Goal: Communication & Community: Answer question/provide support

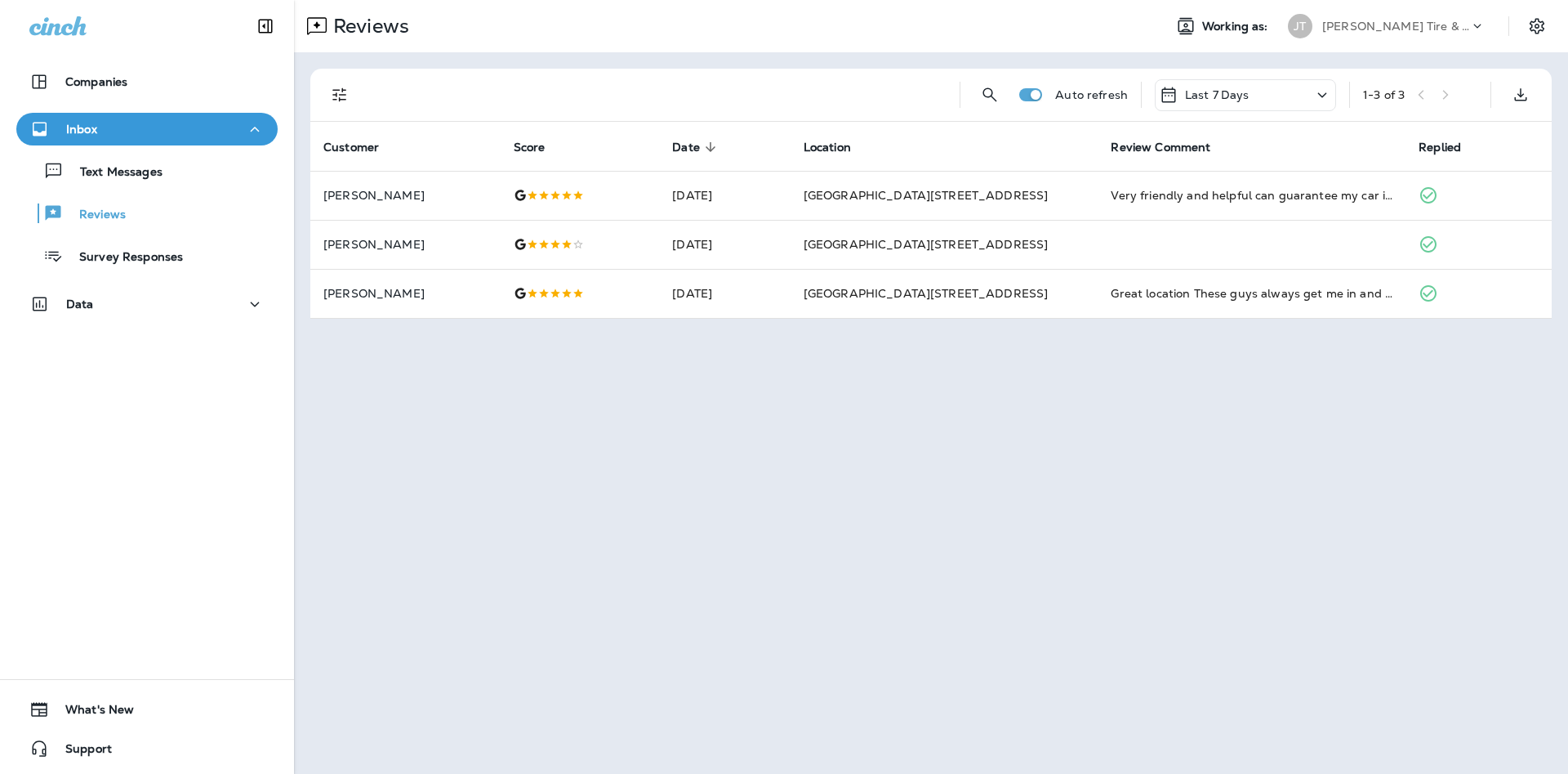
click at [219, 188] on div "Text Messages Reviews Survey Responses" at bounding box center [146, 209] width 261 height 128
click at [197, 175] on div "Text Messages" at bounding box center [147, 170] width 248 height 24
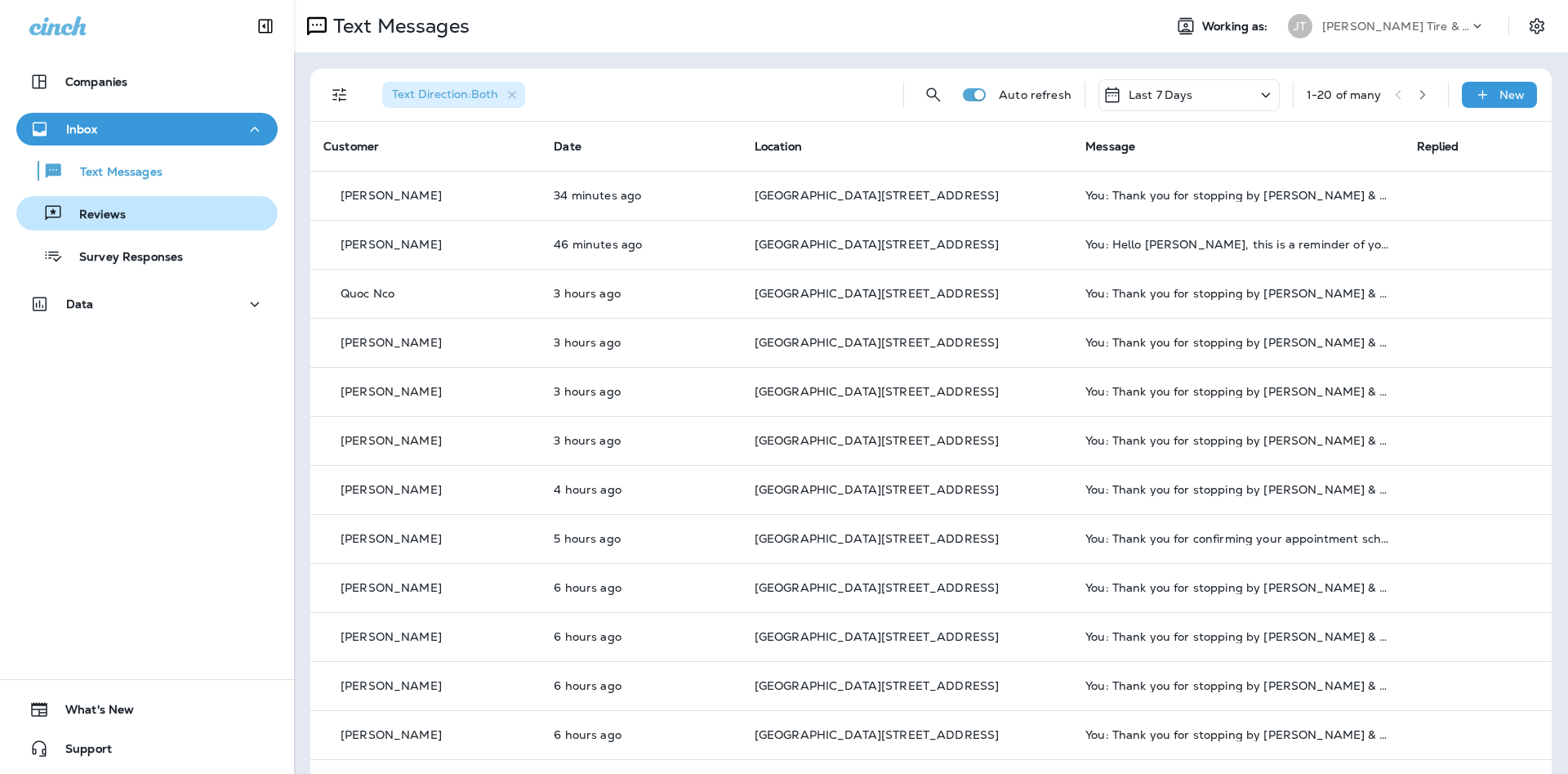
click at [100, 224] on div "Reviews" at bounding box center [74, 212] width 103 height 24
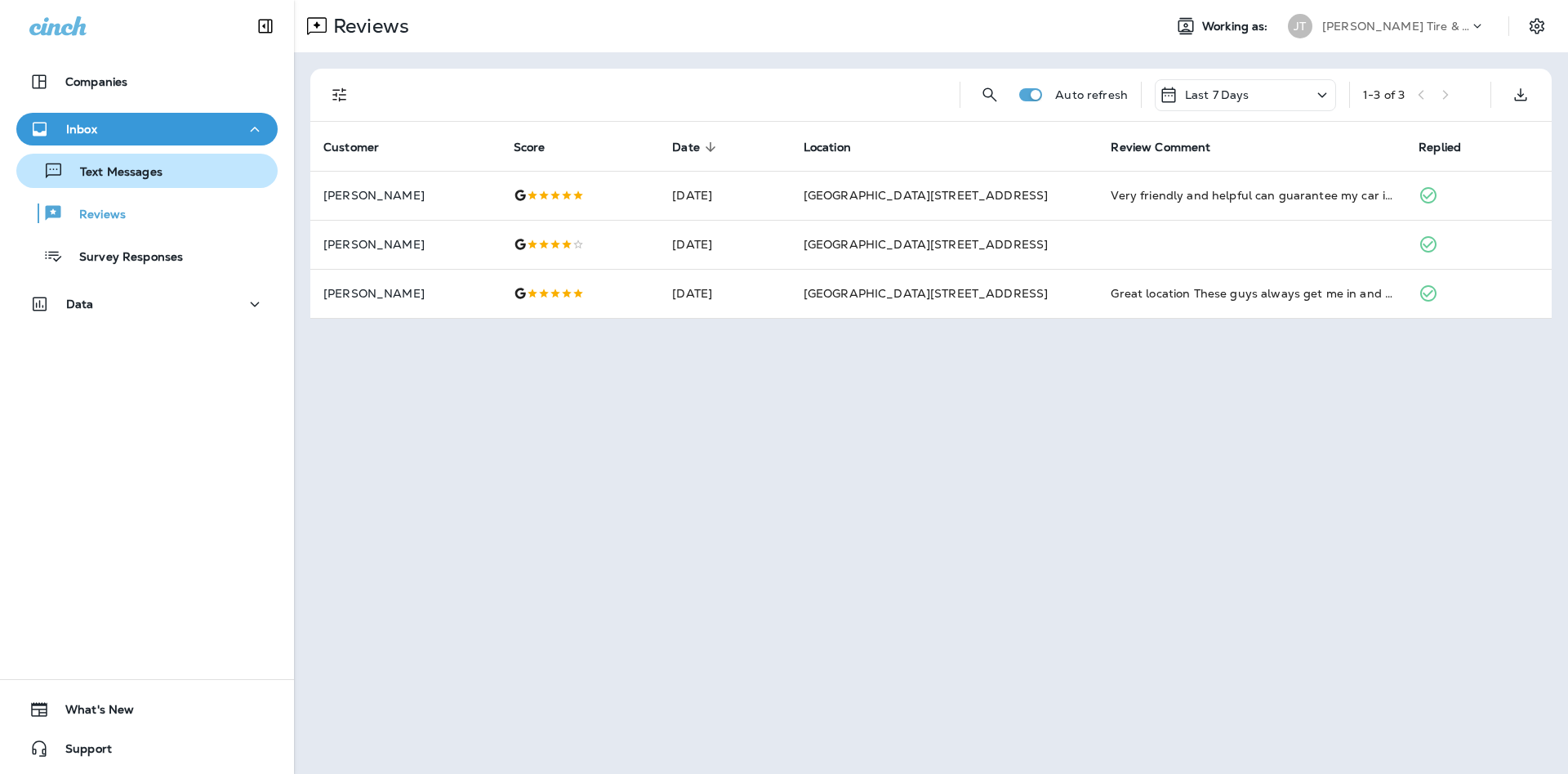
click at [193, 181] on div "Text Messages" at bounding box center [147, 170] width 248 height 24
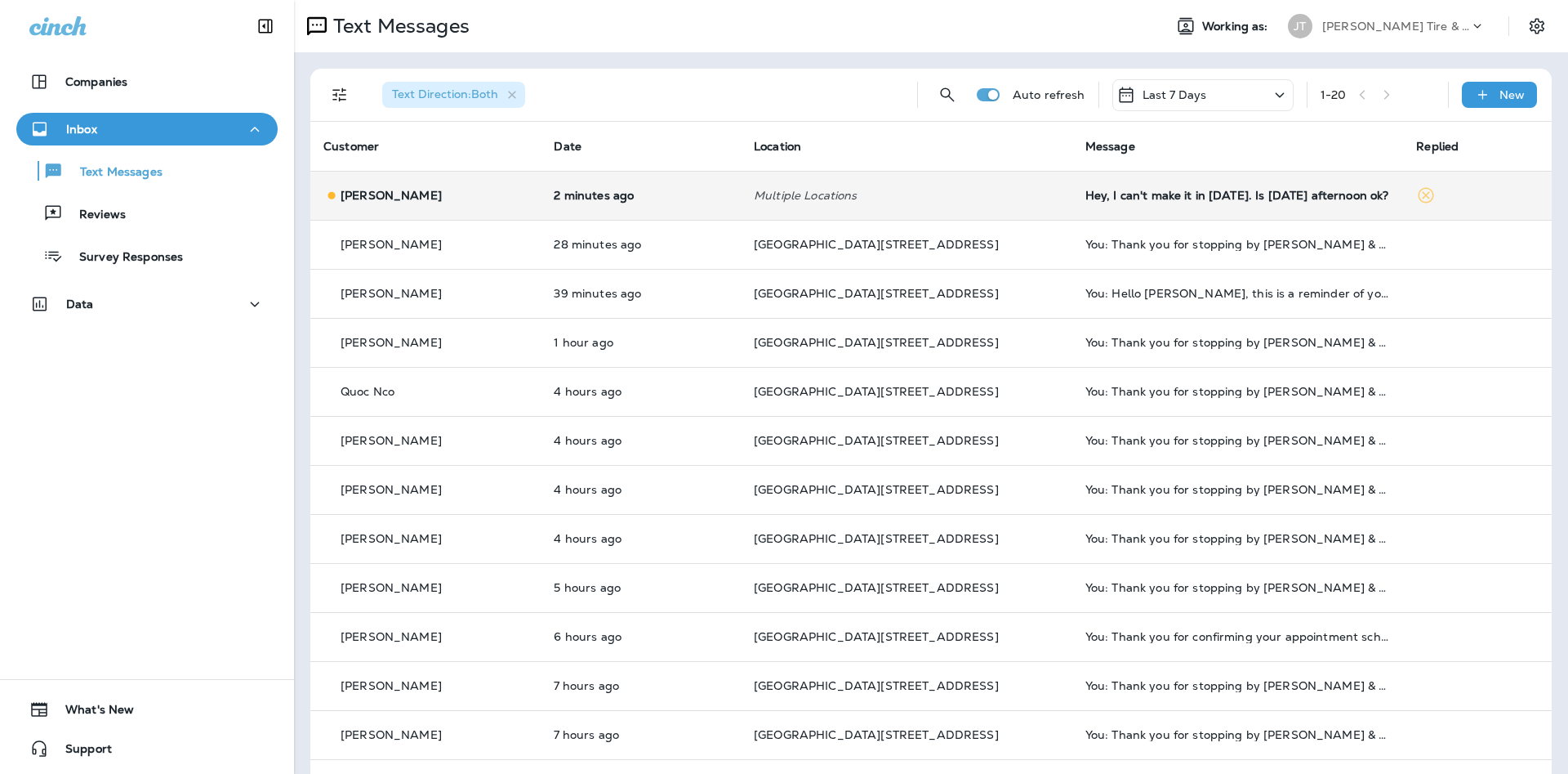
click at [1091, 196] on div "Hey, I can't make it in [DATE]. Is [DATE] afternoon ok?" at bounding box center [1237, 196] width 305 height 13
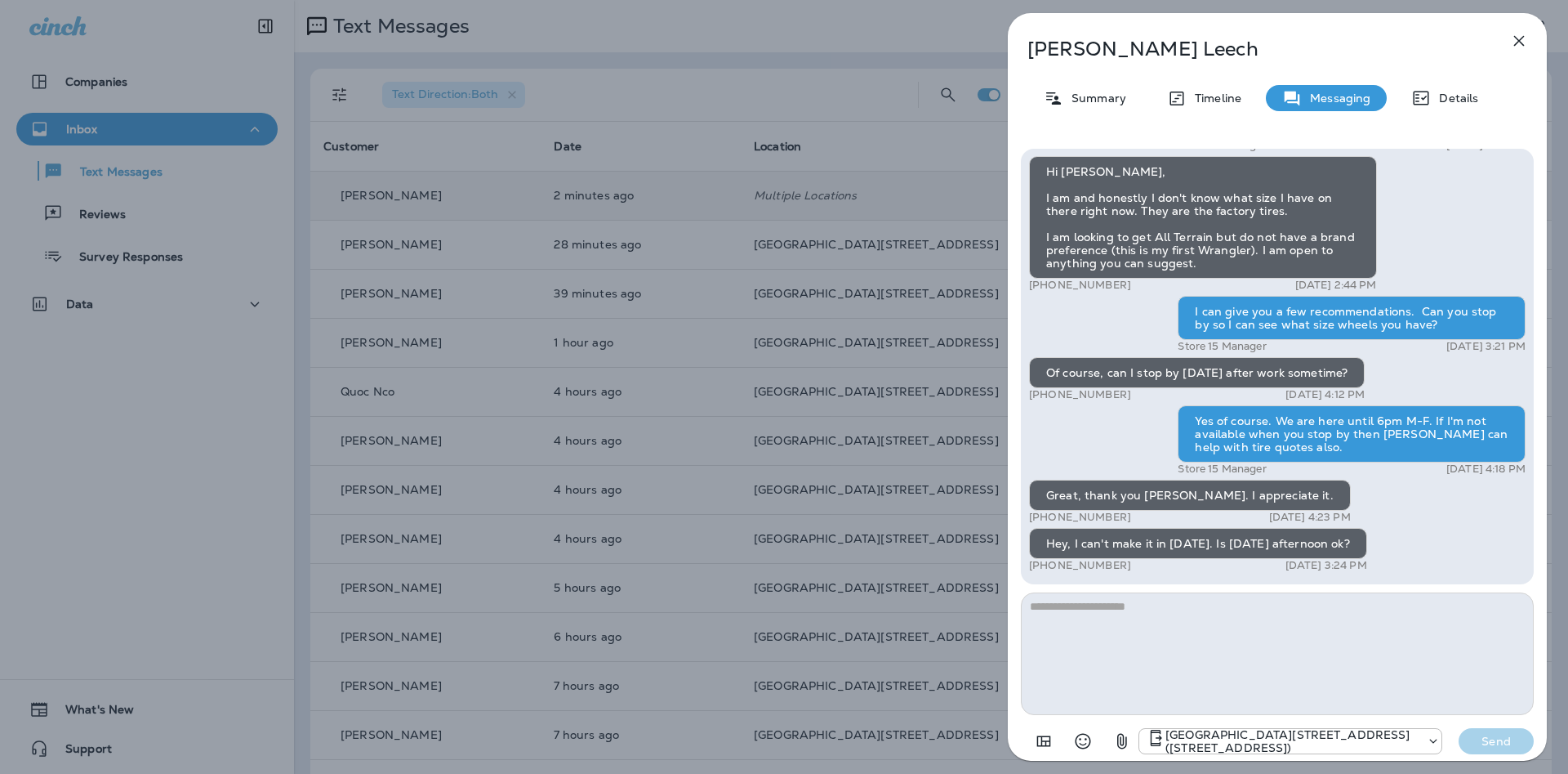
click at [1281, 654] on textarea at bounding box center [1277, 654] width 513 height 123
type textarea "**********"
click at [1477, 745] on p "Send" at bounding box center [1496, 741] width 69 height 15
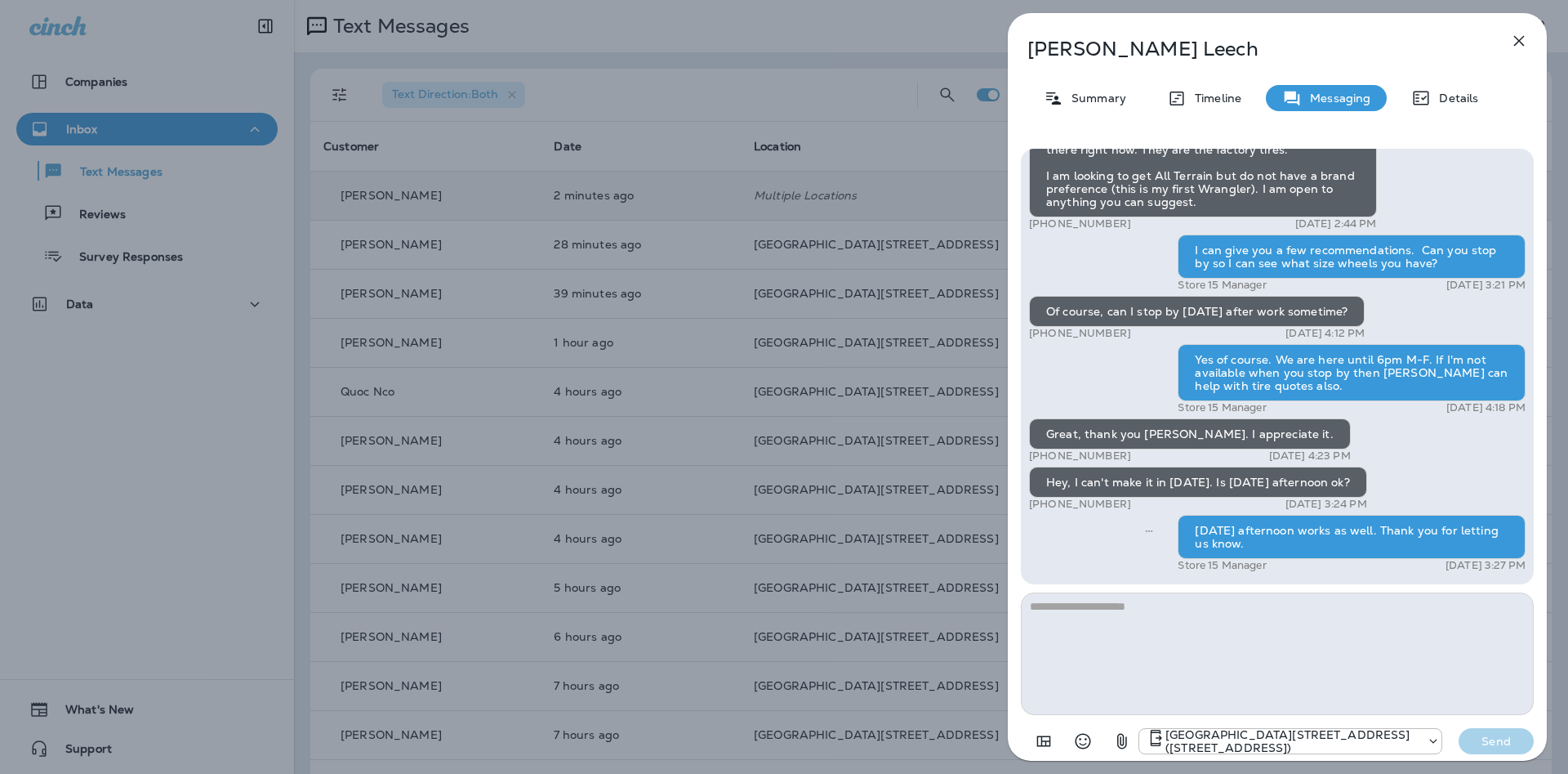
click at [1513, 46] on icon "button" at bounding box center [1518, 40] width 19 height 19
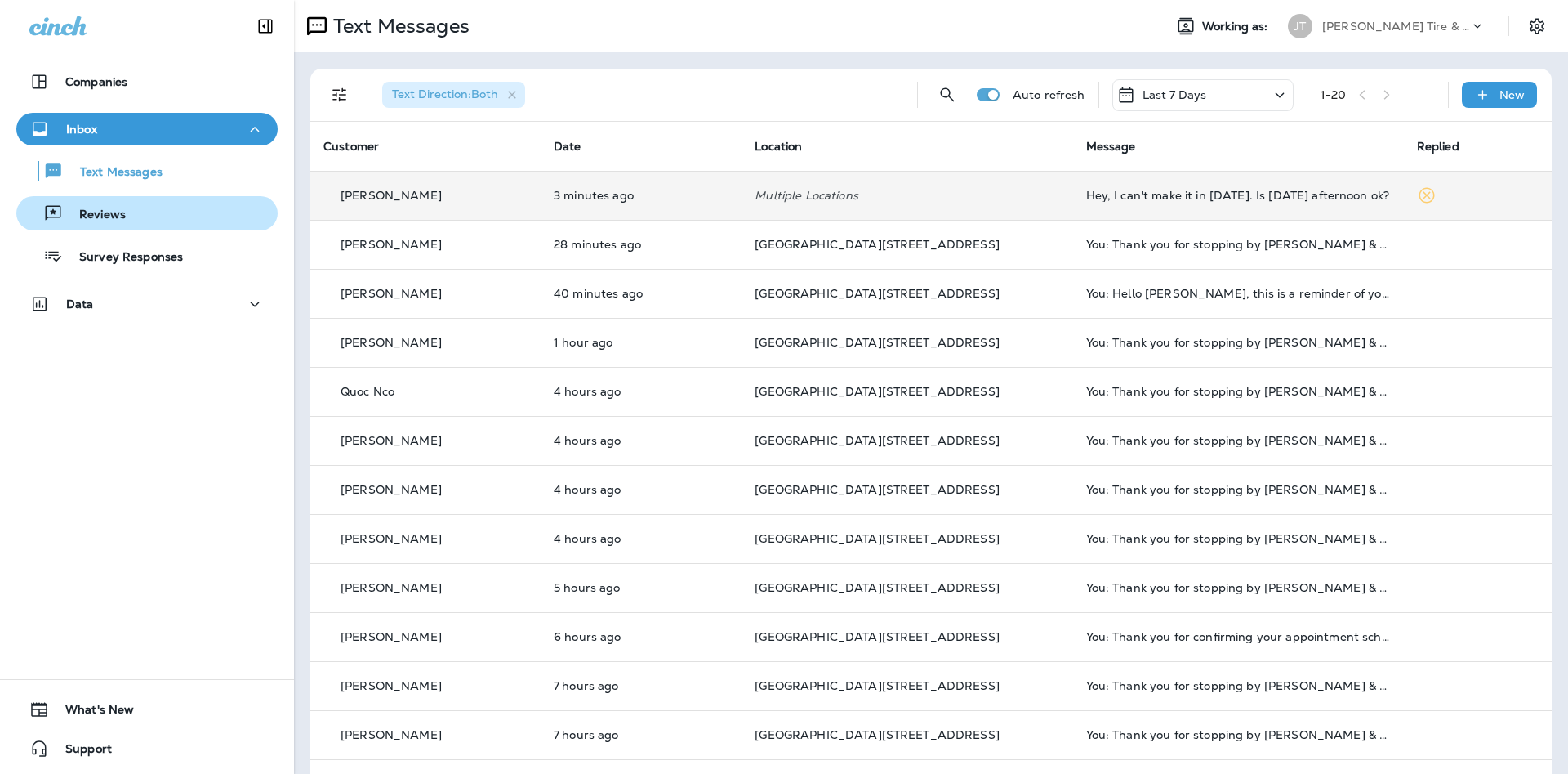
click at [178, 225] on div "Reviews" at bounding box center [147, 212] width 248 height 24
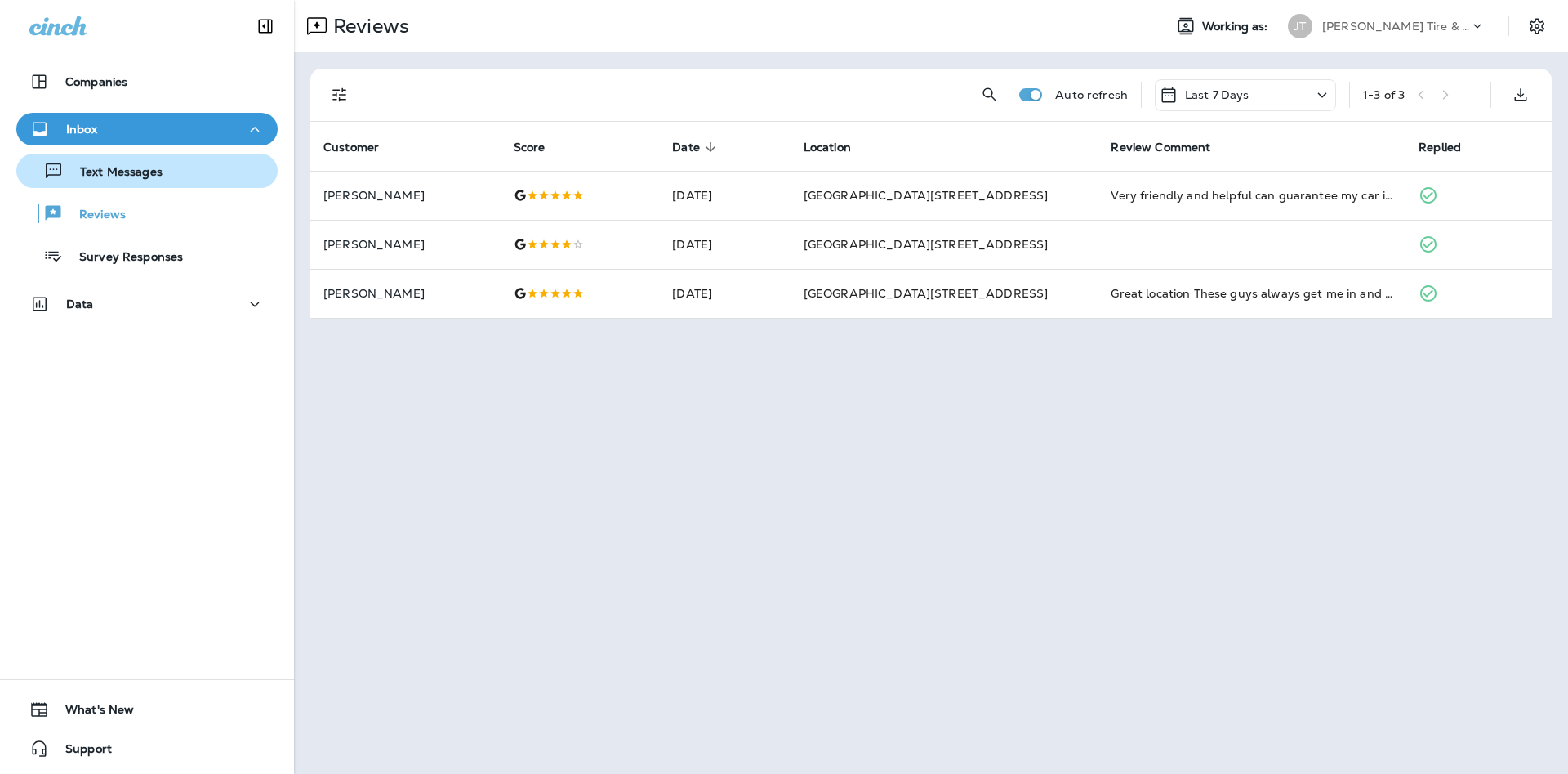
click at [153, 176] on p "Text Messages" at bounding box center [113, 173] width 99 height 15
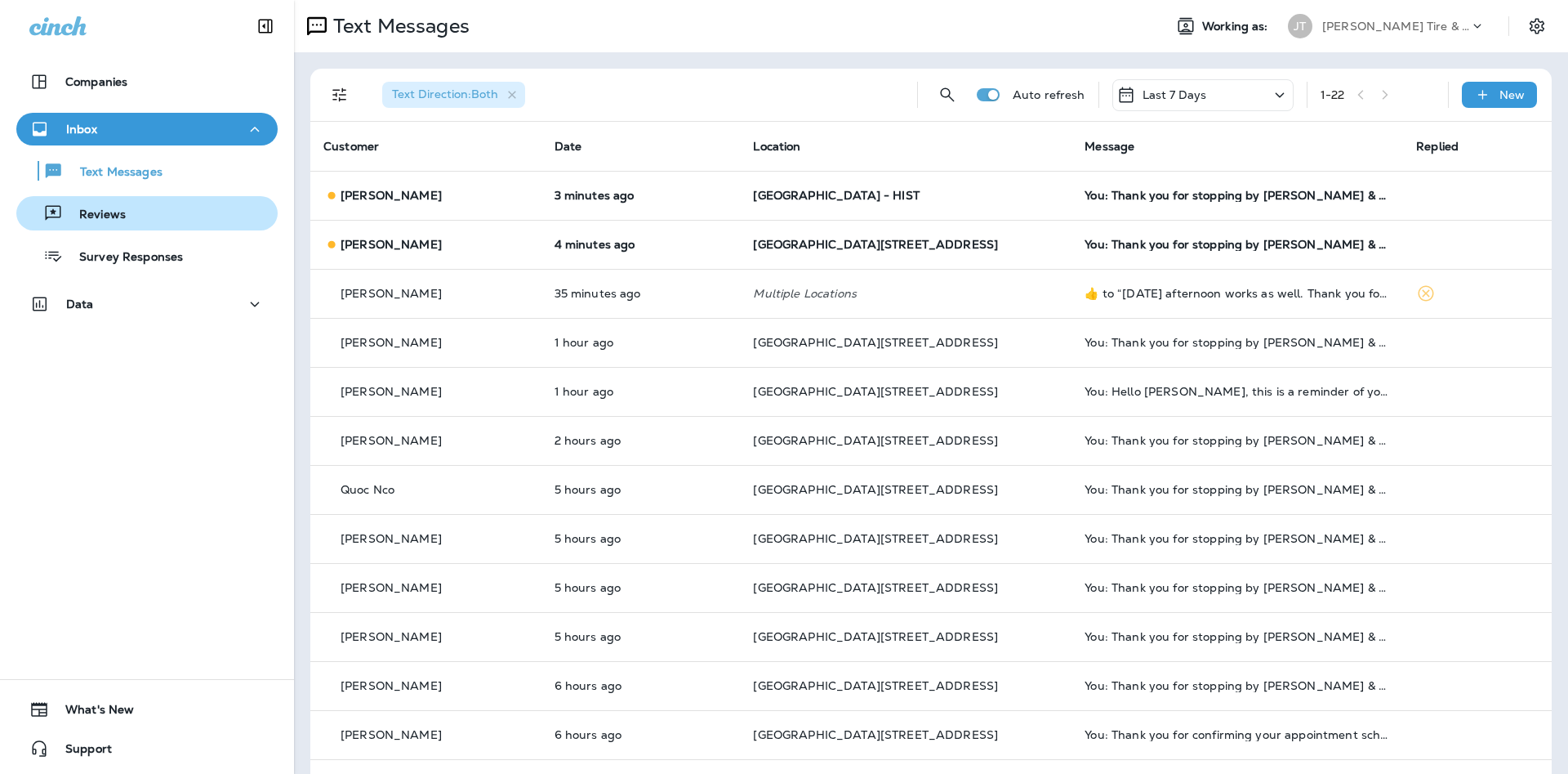
click at [122, 227] on button "Reviews" at bounding box center [146, 213] width 261 height 34
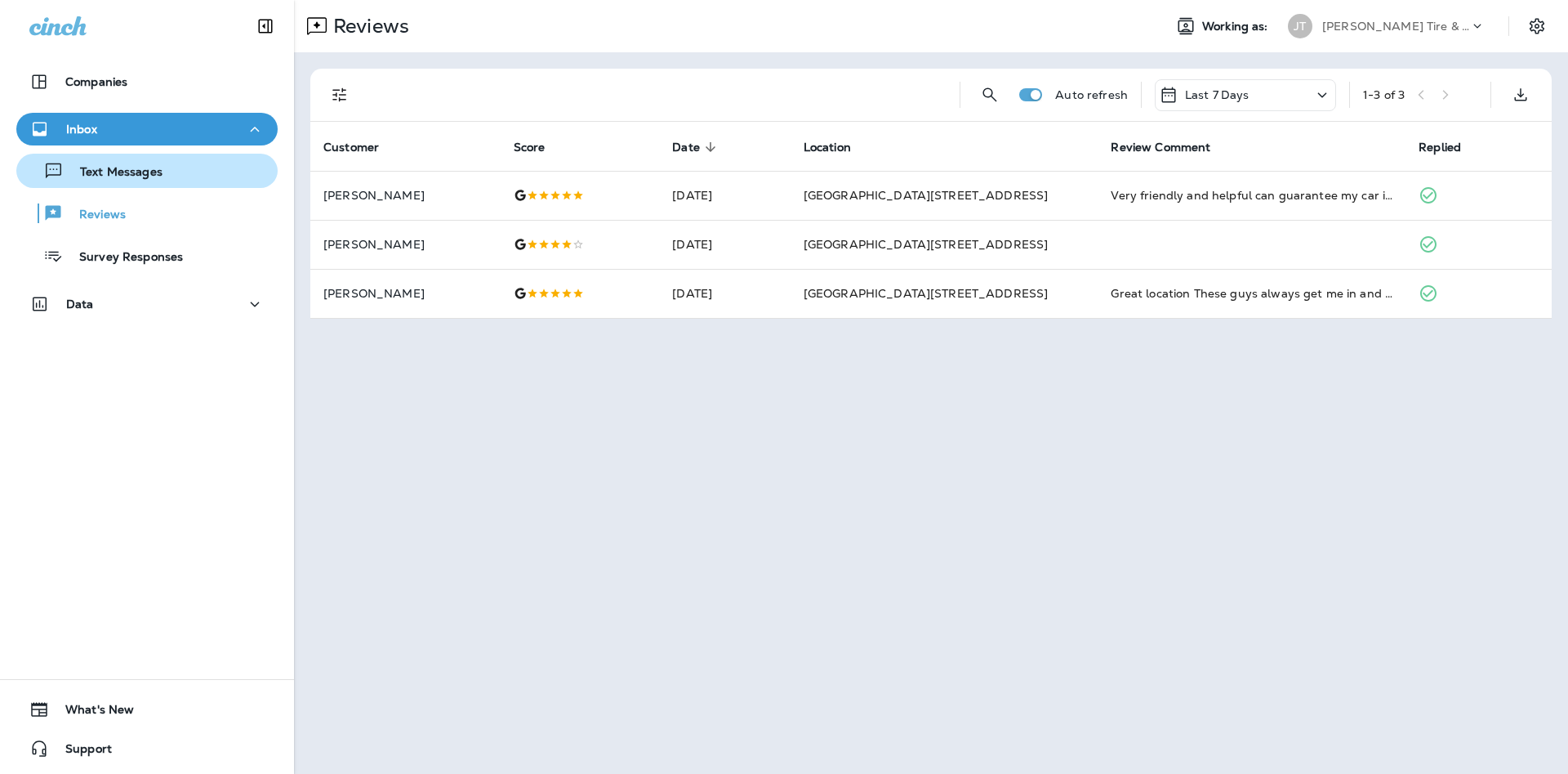
click at [136, 187] on button "Text Messages" at bounding box center [146, 170] width 261 height 34
